Goal: Task Accomplishment & Management: Manage account settings

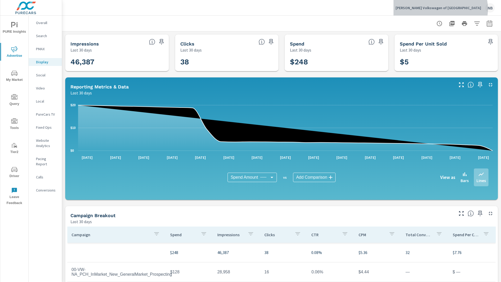
click at [471, 9] on p "[PERSON_NAME] Volkswagen of [GEOGRAPHIC_DATA]" at bounding box center [439, 7] width 86 height 5
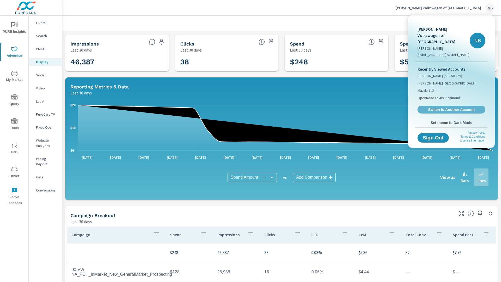
click at [444, 107] on span "Switch to Another Account" at bounding box center [452, 109] width 62 height 5
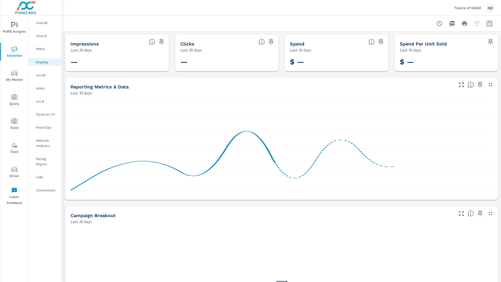
click at [13, 174] on span "Driver" at bounding box center [14, 172] width 25 height 13
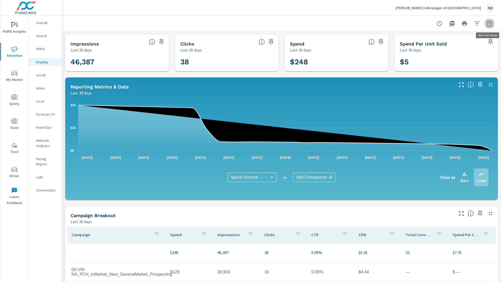
click at [488, 25] on icon "button" at bounding box center [490, 23] width 6 height 6
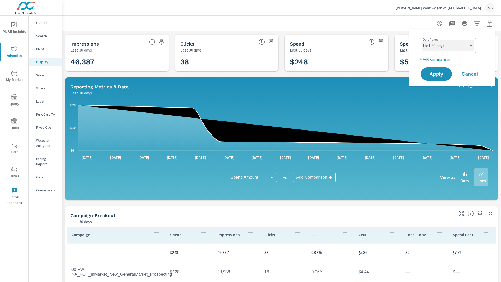
click at [446, 47] on select "Custom Yesterday Last week Last 7 days Last 14 days Last 30 days Last 45 days L…" at bounding box center [448, 45] width 52 height 10
click at [422, 40] on select "Custom Yesterday Last week Last 7 days Last 14 days Last 30 days Last 45 days L…" at bounding box center [448, 45] width 52 height 10
select select "Month to date"
click at [440, 75] on span "Apply" at bounding box center [436, 74] width 21 height 5
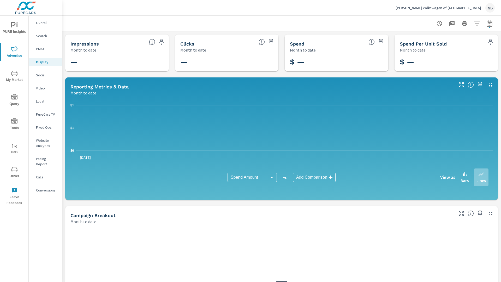
click at [12, 172] on icon "nav menu" at bounding box center [14, 169] width 6 height 6
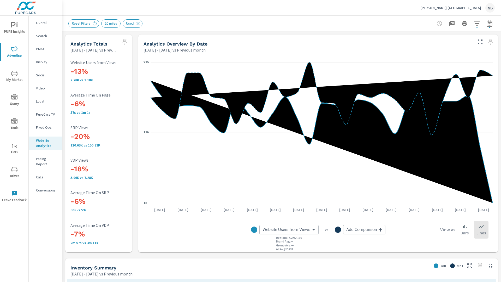
scroll to position [207, 0]
